Goal: Transaction & Acquisition: Purchase product/service

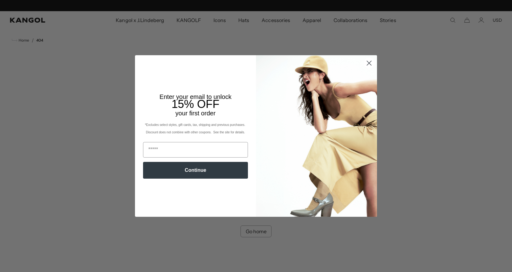
scroll to position [0, 128]
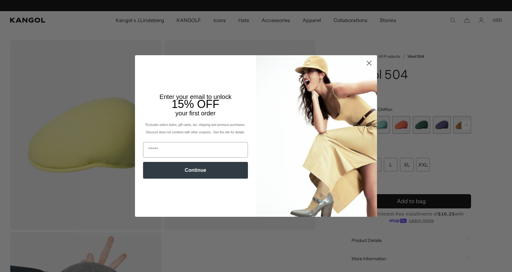
scroll to position [0, 128]
